Goal: Ask a question: Seek information or help from site administrators or community

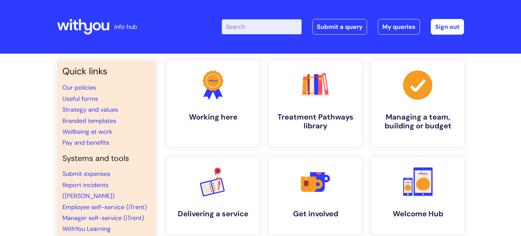
scroll to position [0, 0]
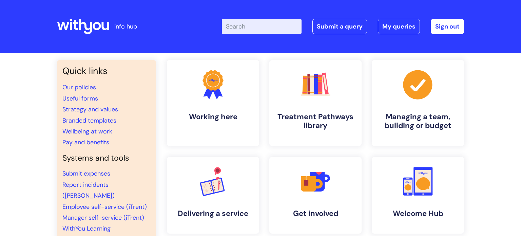
click at [253, 29] on input "Enter your search term here..." at bounding box center [262, 26] width 80 height 15
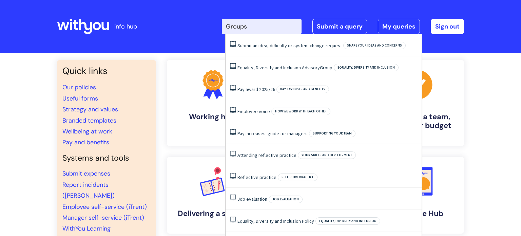
type input "Groups"
click button "Search" at bounding box center [0, 0] width 0 height 0
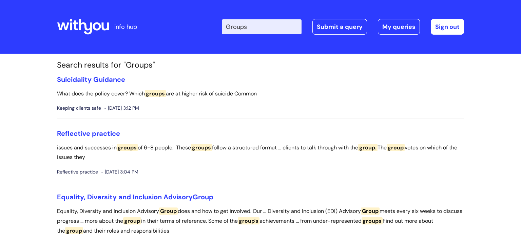
drag, startPoint x: 267, startPoint y: 26, endPoint x: 177, endPoint y: 9, distance: 92.1
click at [177, 9] on div "Enter your search term here... Groups Search Submit a query My queries Welcome …" at bounding box center [311, 27] width 306 height 40
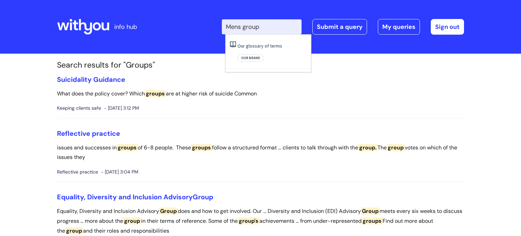
type input "Mens group"
click button "Search" at bounding box center [0, 0] width 0 height 0
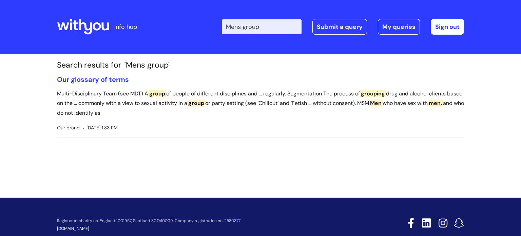
click at [241, 25] on input "Mens group" at bounding box center [262, 26] width 80 height 15
type input "Men's group"
click button "Search" at bounding box center [0, 0] width 0 height 0
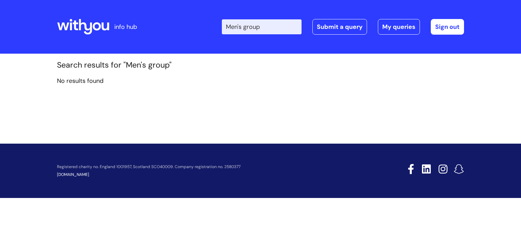
drag, startPoint x: 281, startPoint y: 25, endPoint x: 218, endPoint y: 8, distance: 64.5
click at [218, 8] on div "Enter your search term here... Men's group Search Submit a query My queries Wel…" at bounding box center [311, 27] width 306 height 40
type input "Male"
click button "Search" at bounding box center [0, 0] width 0 height 0
drag, startPoint x: 250, startPoint y: 32, endPoint x: 193, endPoint y: 18, distance: 58.6
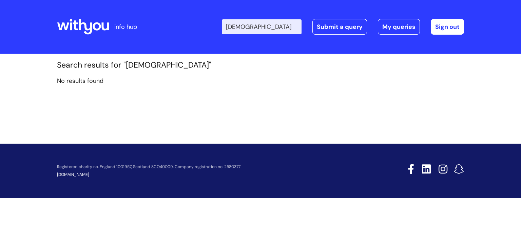
click at [193, 18] on div "Enter your search term here... [DEMOGRAPHIC_DATA] Search Submit a query My quer…" at bounding box center [311, 27] width 306 height 40
type input "/"
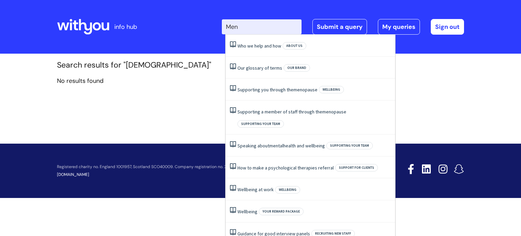
type input "Men"
click button "Search" at bounding box center [0, 0] width 0 height 0
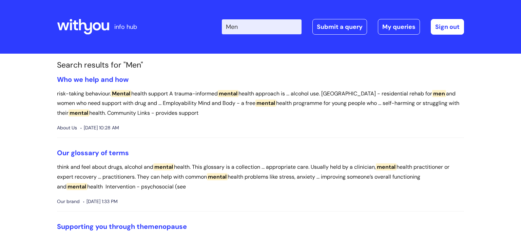
click at [85, 23] on icon at bounding box center [85, 27] width 13 height 16
